Goal: Obtain resource: Obtain resource

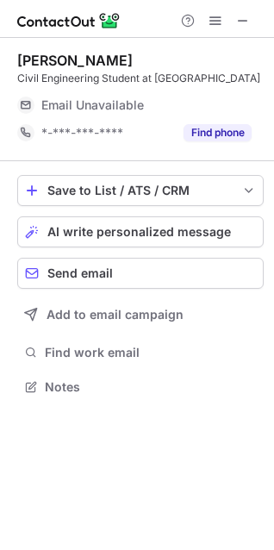
scroll to position [390, 274]
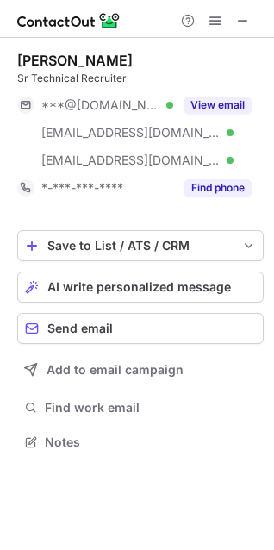
scroll to position [430, 274]
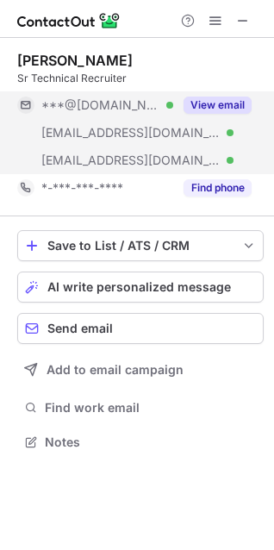
click at [213, 92] on div "View email" at bounding box center [212, 105] width 78 height 28
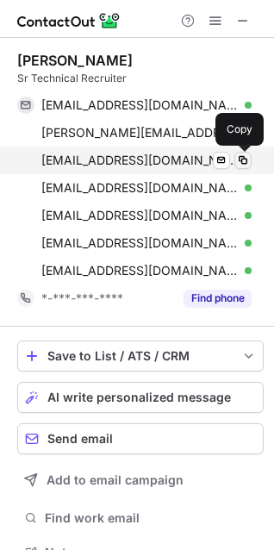
click at [246, 160] on span at bounding box center [243, 160] width 14 height 14
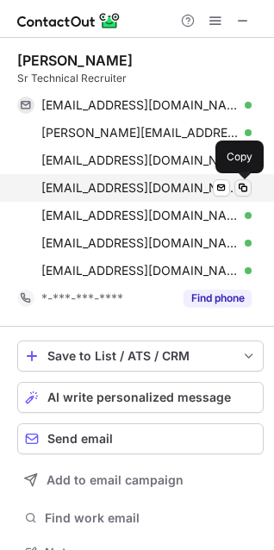
click at [242, 185] on span at bounding box center [243, 188] width 14 height 14
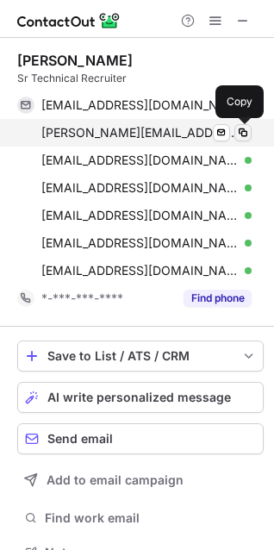
click at [236, 135] on span at bounding box center [243, 133] width 14 height 14
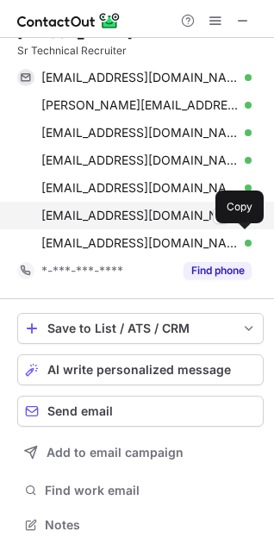
scroll to position [28, 0]
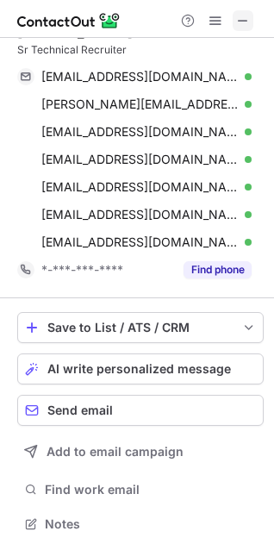
click at [235, 24] on button at bounding box center [243, 20] width 21 height 21
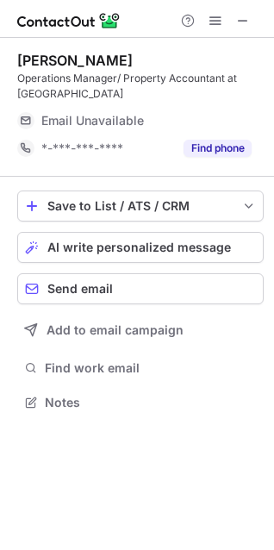
scroll to position [390, 274]
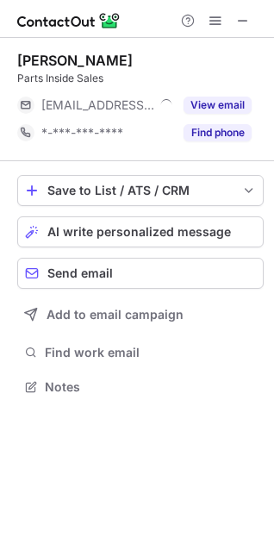
scroll to position [375, 274]
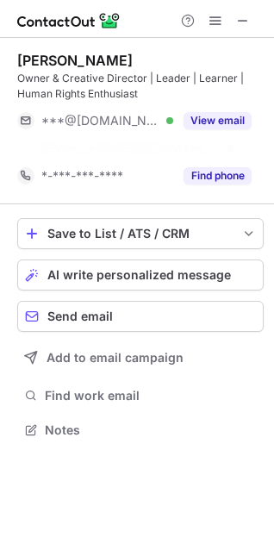
scroll to position [390, 274]
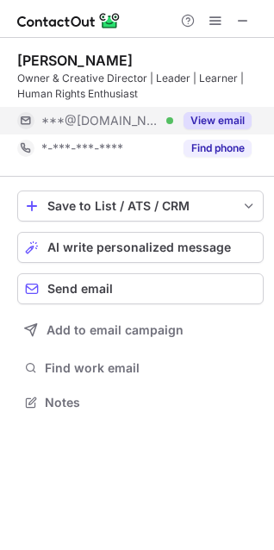
click at [222, 120] on button "View email" at bounding box center [218, 120] width 68 height 17
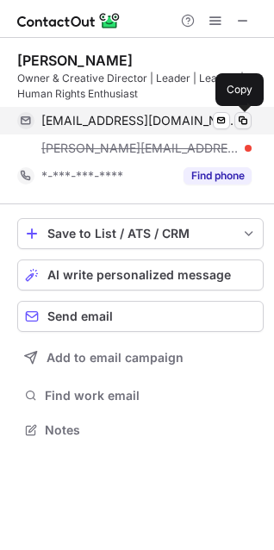
scroll to position [418, 274]
click at [242, 120] on span at bounding box center [243, 121] width 14 height 14
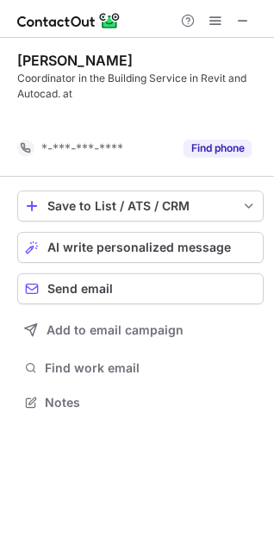
scroll to position [363, 274]
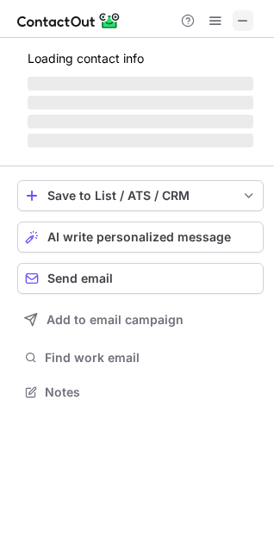
scroll to position [375, 274]
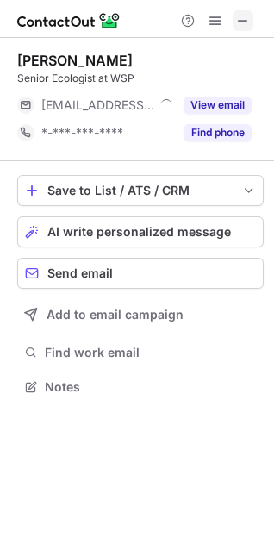
click at [248, 25] on span at bounding box center [243, 21] width 14 height 14
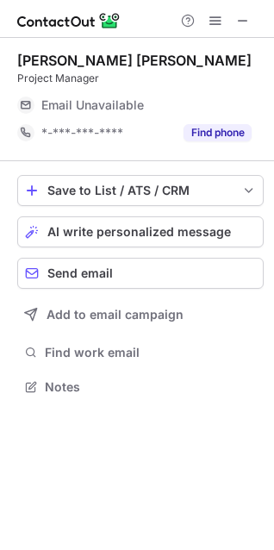
scroll to position [375, 274]
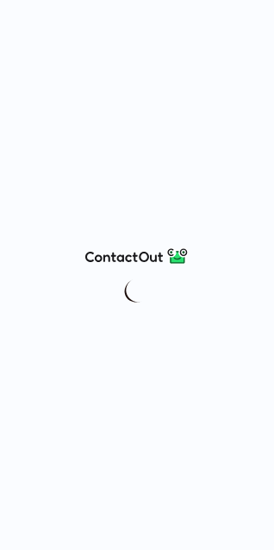
click at [246, 45] on div at bounding box center [137, 275] width 274 height 550
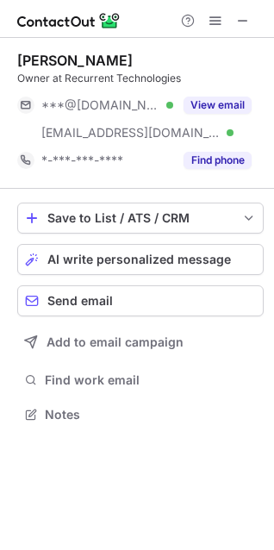
scroll to position [402, 274]
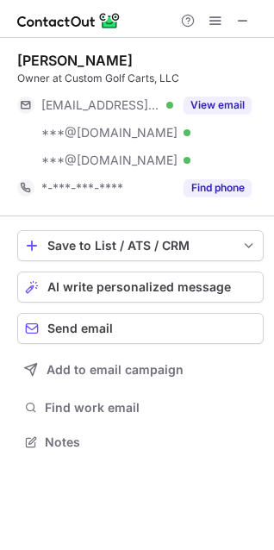
scroll to position [430, 274]
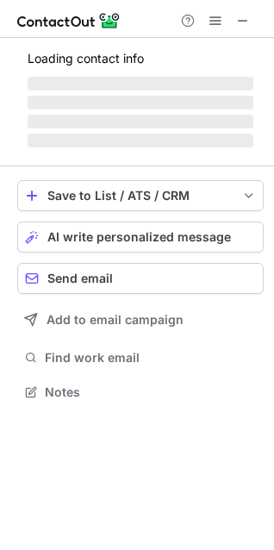
scroll to position [375, 274]
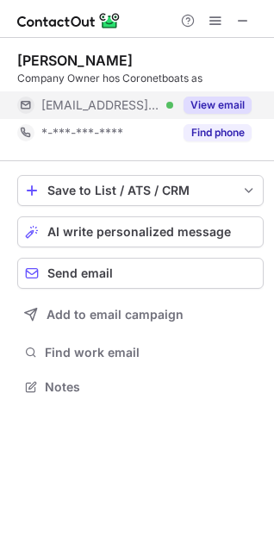
click at [202, 109] on button "View email" at bounding box center [218, 105] width 68 height 17
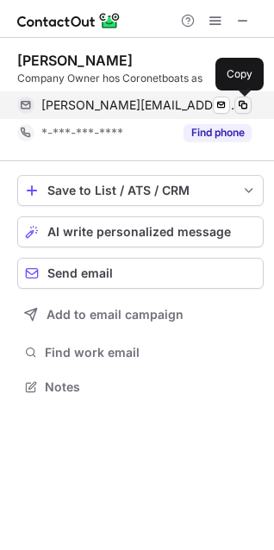
click at [246, 102] on span at bounding box center [243, 105] width 14 height 14
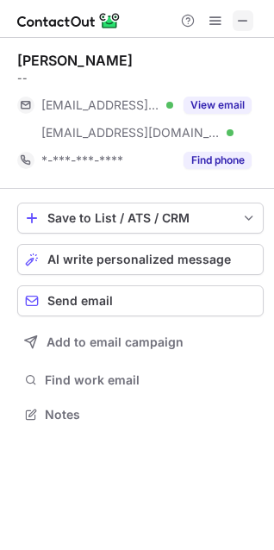
scroll to position [402, 274]
click at [238, 22] on span at bounding box center [243, 21] width 14 height 14
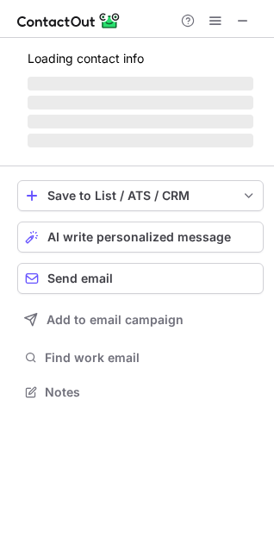
scroll to position [375, 274]
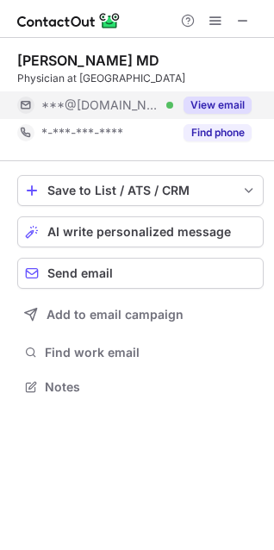
click at [192, 103] on button "View email" at bounding box center [218, 105] width 68 height 17
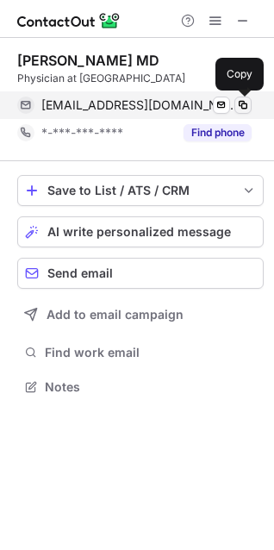
click at [240, 105] on span at bounding box center [243, 105] width 14 height 14
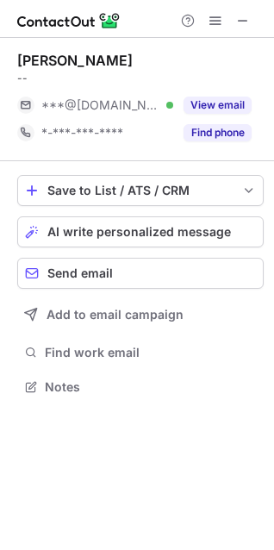
scroll to position [375, 274]
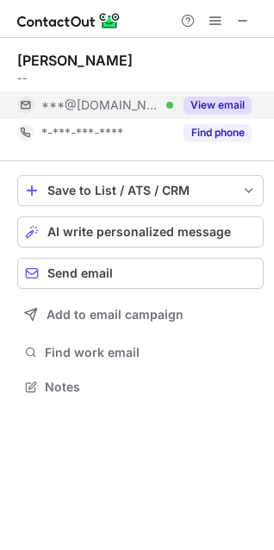
click at [230, 109] on button "View email" at bounding box center [218, 105] width 68 height 17
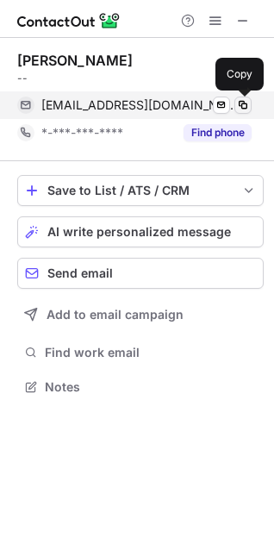
click at [246, 109] on span at bounding box center [243, 105] width 14 height 14
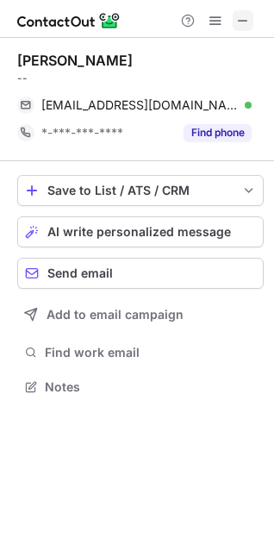
click at [239, 14] on span at bounding box center [243, 21] width 14 height 14
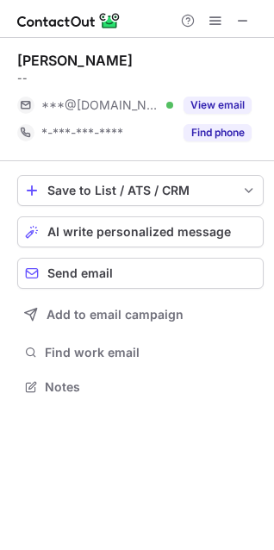
scroll to position [375, 274]
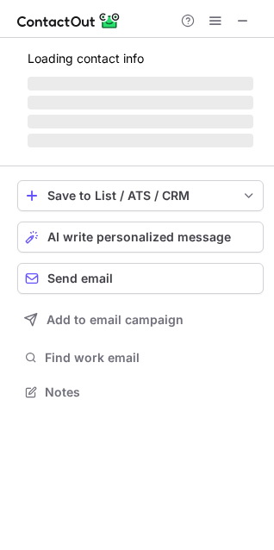
scroll to position [375, 274]
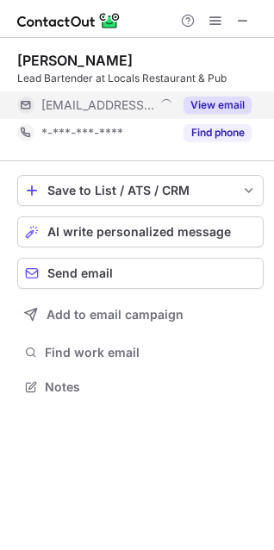
click at [218, 94] on div "View email" at bounding box center [212, 105] width 78 height 28
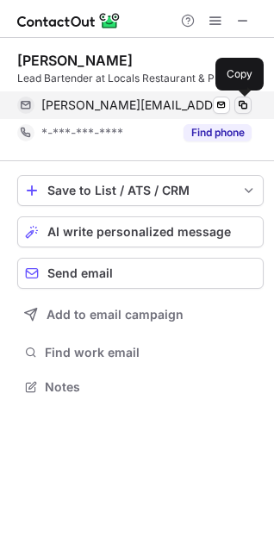
click at [250, 103] on button at bounding box center [242, 105] width 17 height 17
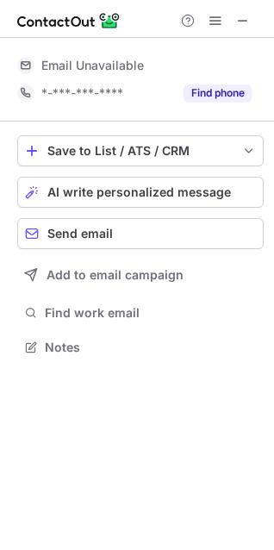
scroll to position [335, 274]
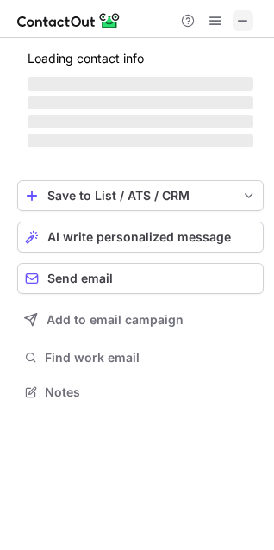
scroll to position [380, 274]
click at [243, 20] on span at bounding box center [243, 21] width 14 height 14
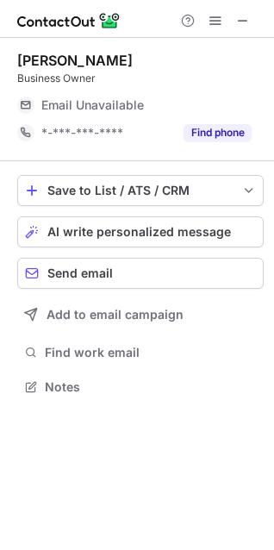
scroll to position [375, 274]
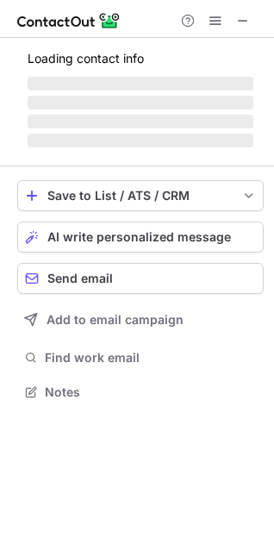
scroll to position [380, 274]
drag, startPoint x: 259, startPoint y: 28, endPoint x: 259, endPoint y: 17, distance: 11.2
click at [259, 17] on div at bounding box center [137, 19] width 274 height 38
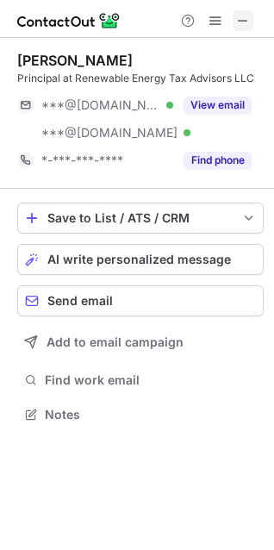
click at [215, 38] on div "Daniel Nelson Principal at Renewable Energy Tax Advisors LLC ***@gmail.com Veri…" at bounding box center [140, 113] width 246 height 151
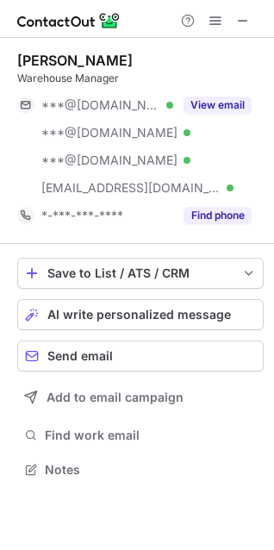
scroll to position [458, 274]
click at [239, 21] on span at bounding box center [243, 21] width 14 height 14
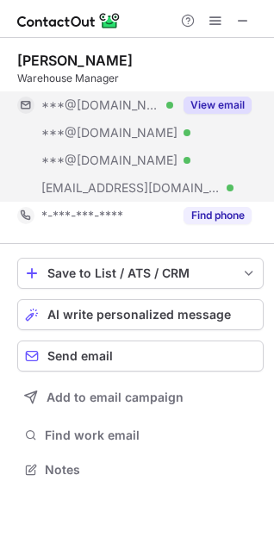
click at [230, 103] on button "View email" at bounding box center [218, 105] width 68 height 17
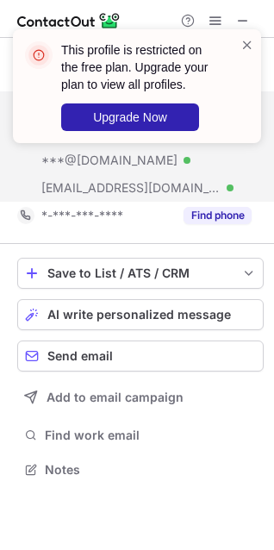
click at [249, 34] on div "This profile is restricted on the free plan. Upgrade your plan to view all prof…" at bounding box center [137, 86] width 248 height 114
click at [241, 53] on span at bounding box center [247, 44] width 14 height 17
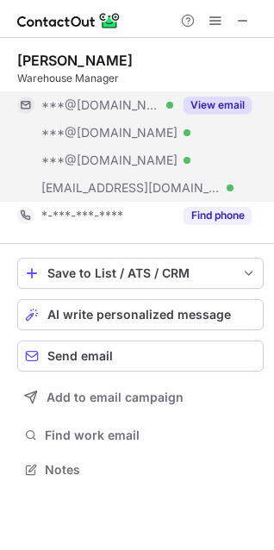
click at [225, 113] on button "View email" at bounding box center [218, 105] width 68 height 17
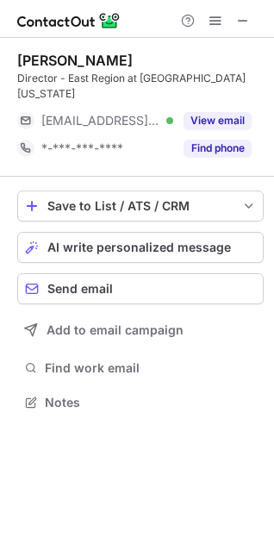
scroll to position [375, 274]
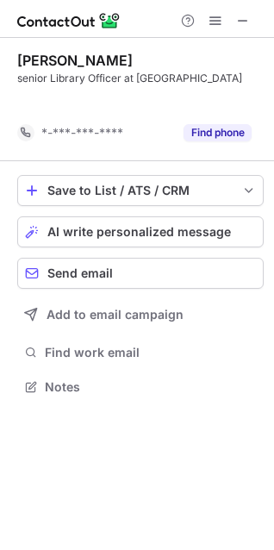
scroll to position [347, 274]
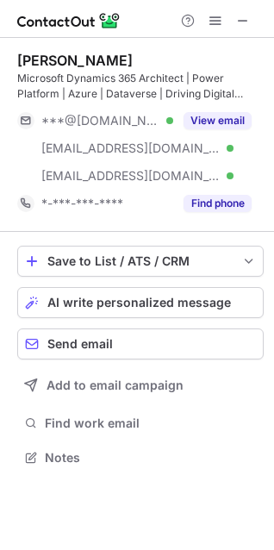
scroll to position [446, 274]
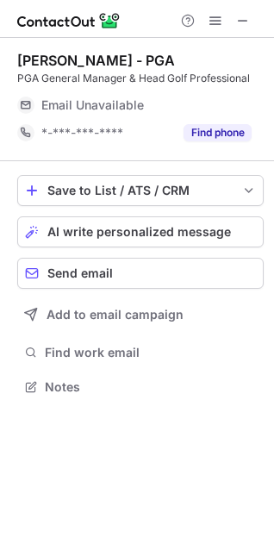
scroll to position [375, 274]
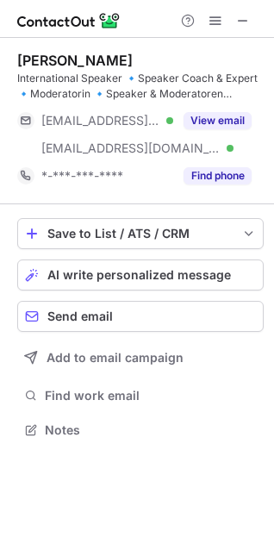
scroll to position [418, 274]
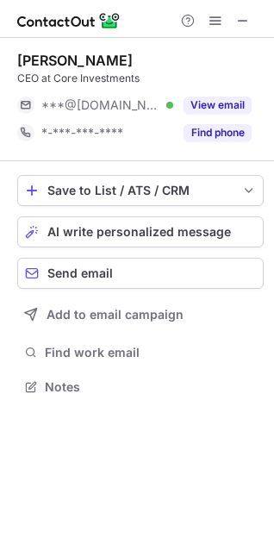
scroll to position [375, 274]
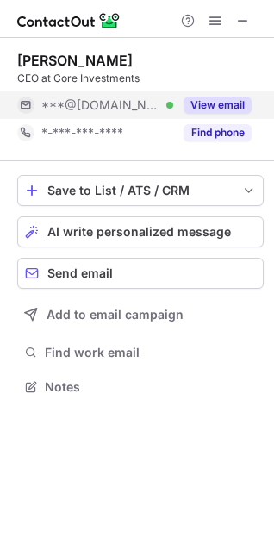
click at [209, 107] on button "View email" at bounding box center [218, 105] width 68 height 17
click at [224, 109] on button "View email" at bounding box center [218, 105] width 68 height 17
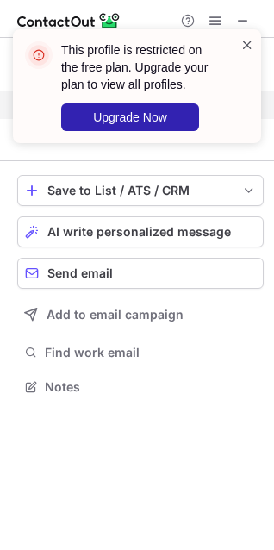
click at [248, 39] on span at bounding box center [247, 44] width 14 height 17
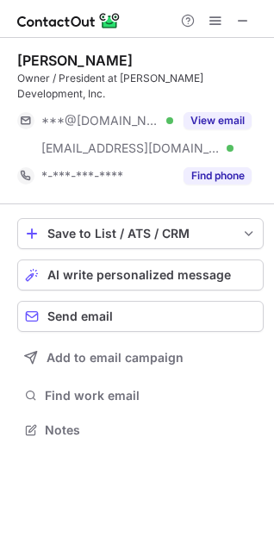
scroll to position [418, 274]
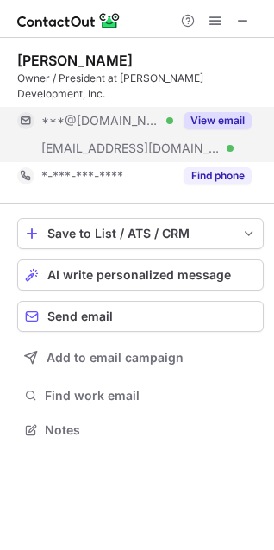
click at [224, 113] on button "View email" at bounding box center [218, 120] width 68 height 17
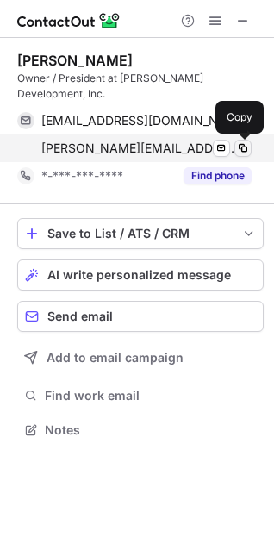
click at [242, 146] on span at bounding box center [243, 148] width 14 height 14
